Goal: Navigation & Orientation: Find specific page/section

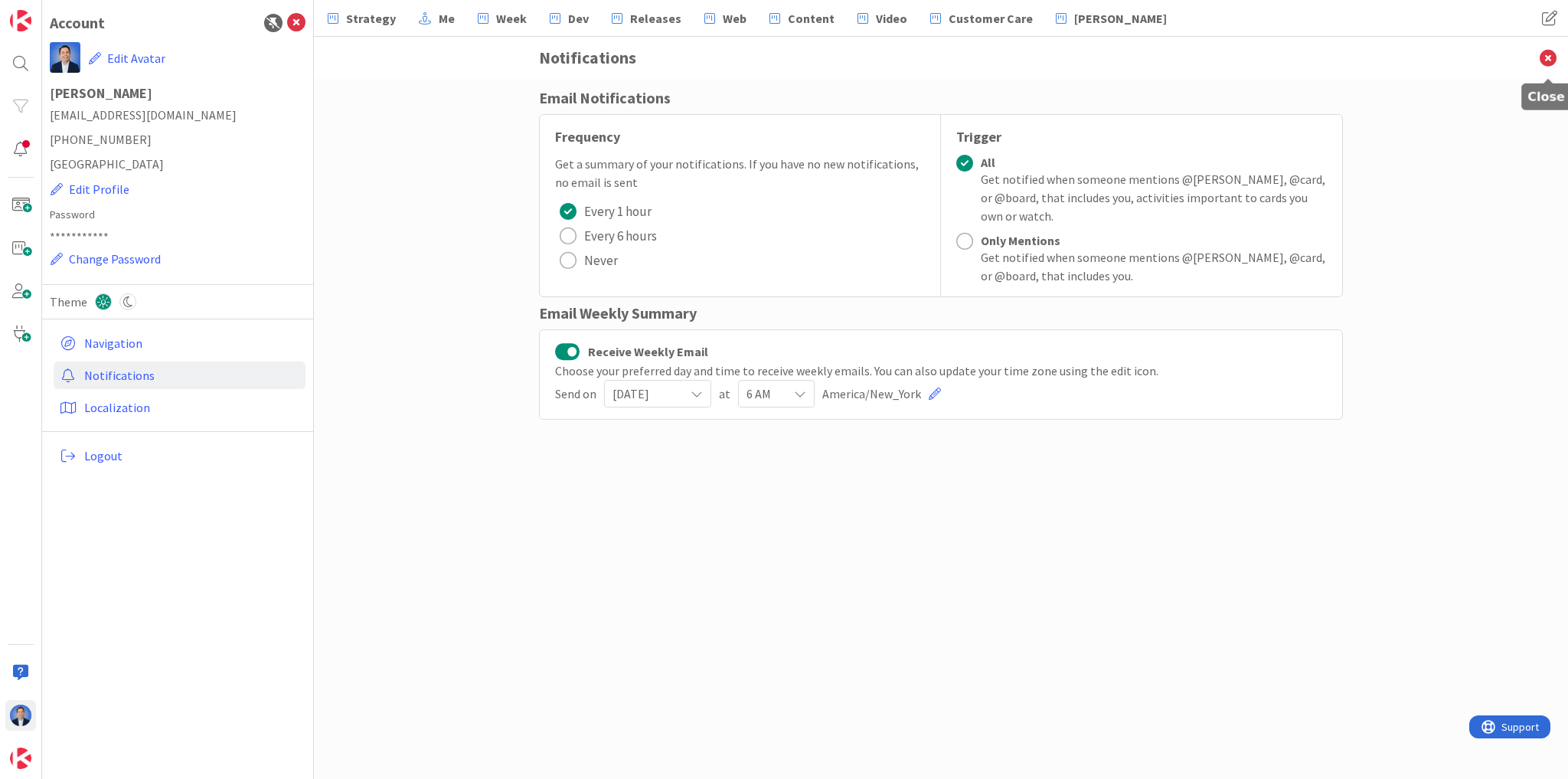
click at [1540, 53] on icon at bounding box center [1548, 58] width 40 height 43
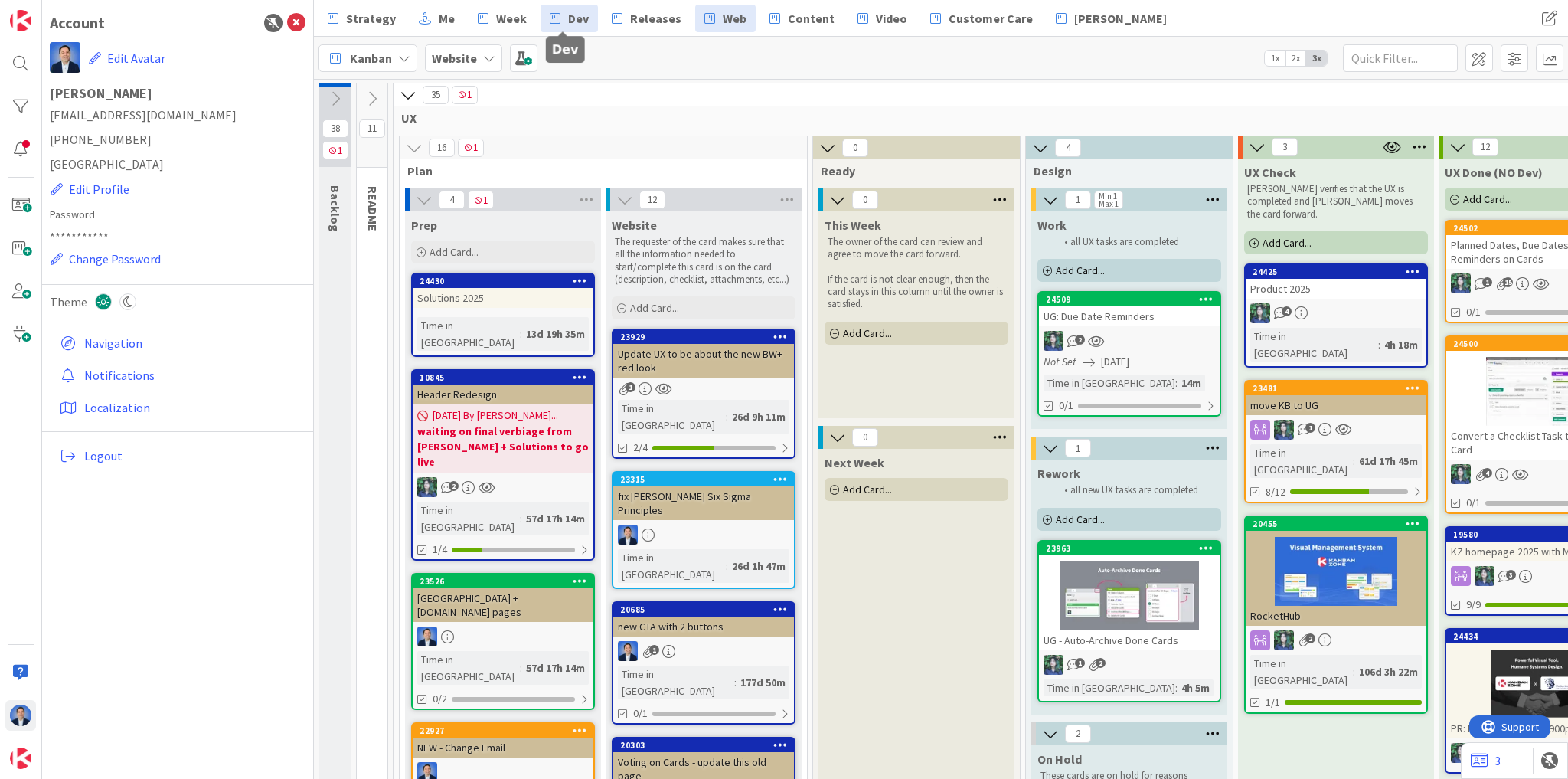
click at [568, 14] on span "Dev" at bounding box center [578, 18] width 20 height 18
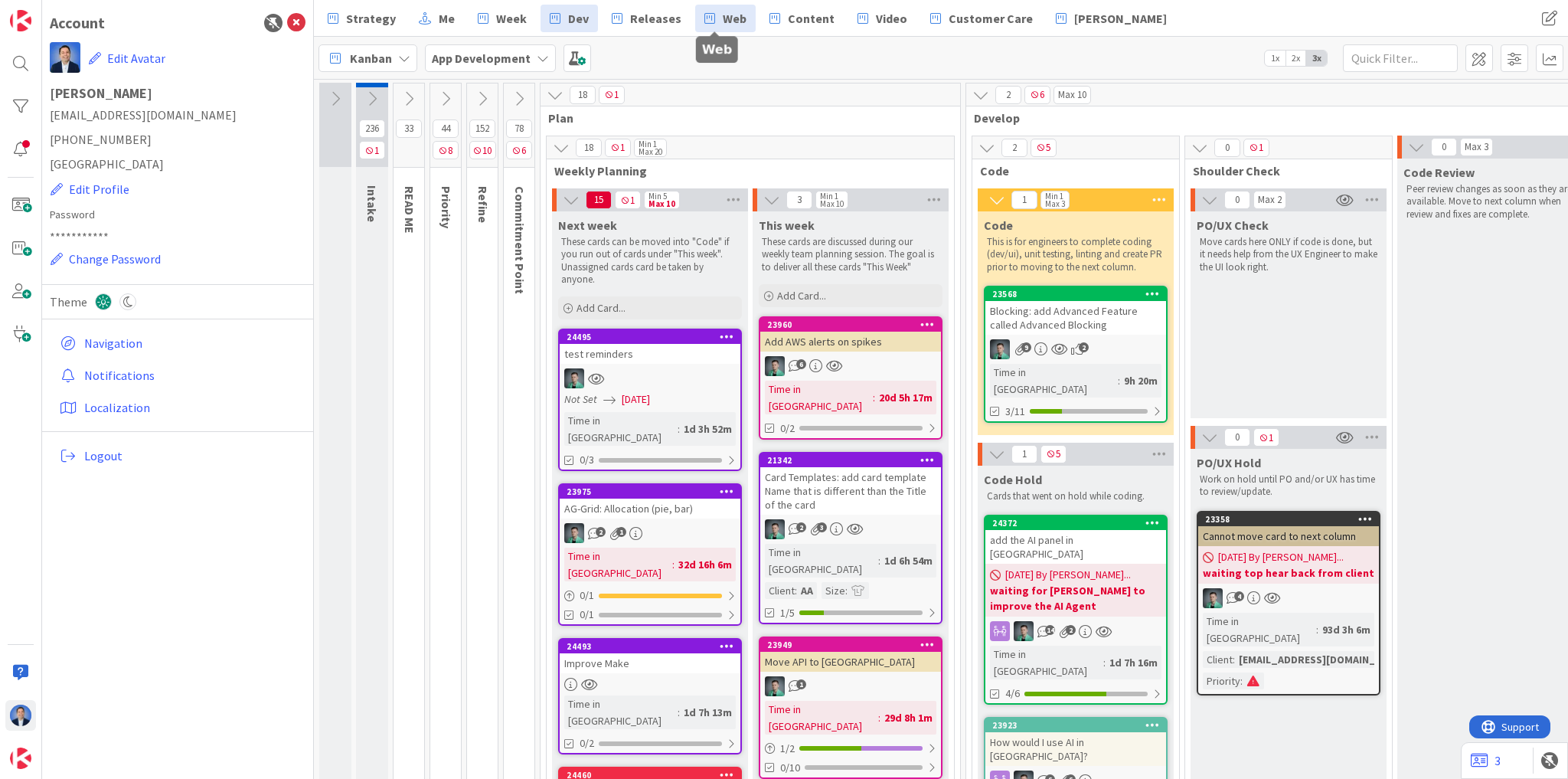
click at [723, 16] on span "Web" at bounding box center [734, 18] width 24 height 18
